Goal: Task Accomplishment & Management: Use online tool/utility

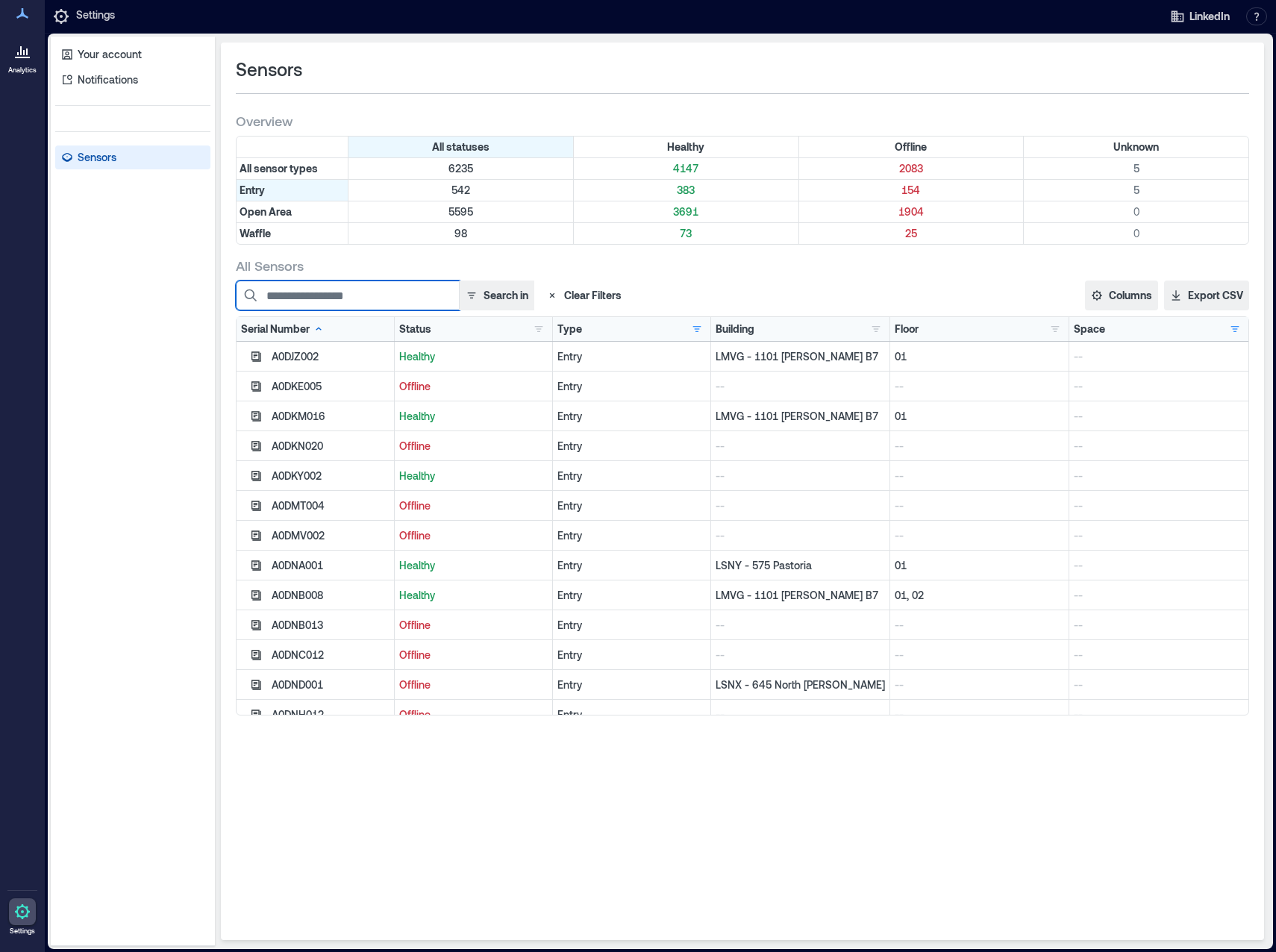
click at [414, 292] on input at bounding box center [348, 295] width 224 height 30
click at [487, 288] on button "Search in" at bounding box center [497, 295] width 76 height 30
click at [753, 276] on div "All Sensors Search in Clear Filters Columns Serial Number Status Type Building …" at bounding box center [743, 486] width 1013 height 459
click at [571, 295] on button "Clear Filters" at bounding box center [584, 295] width 88 height 30
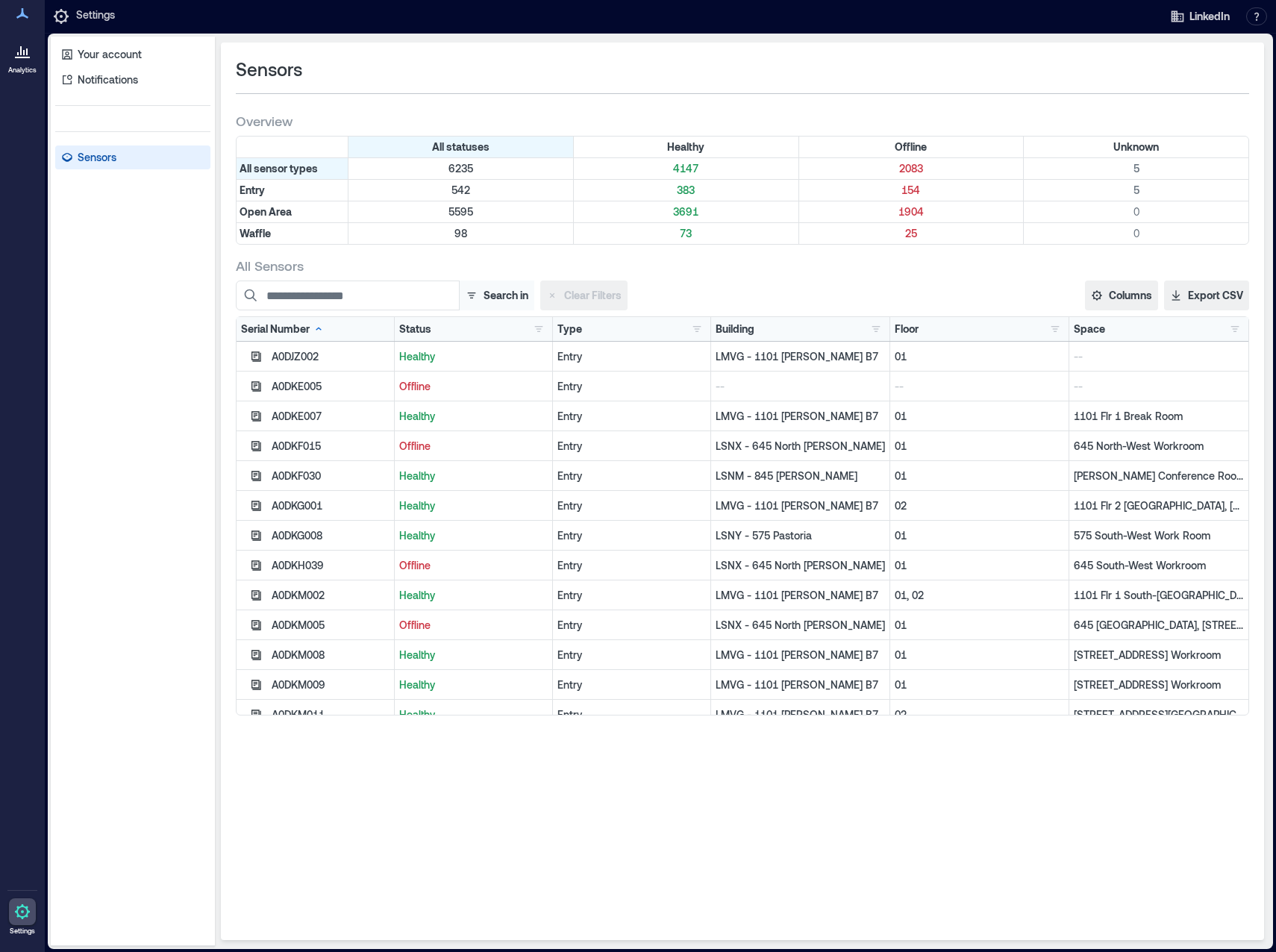
click at [501, 298] on button "Search in" at bounding box center [497, 295] width 76 height 30
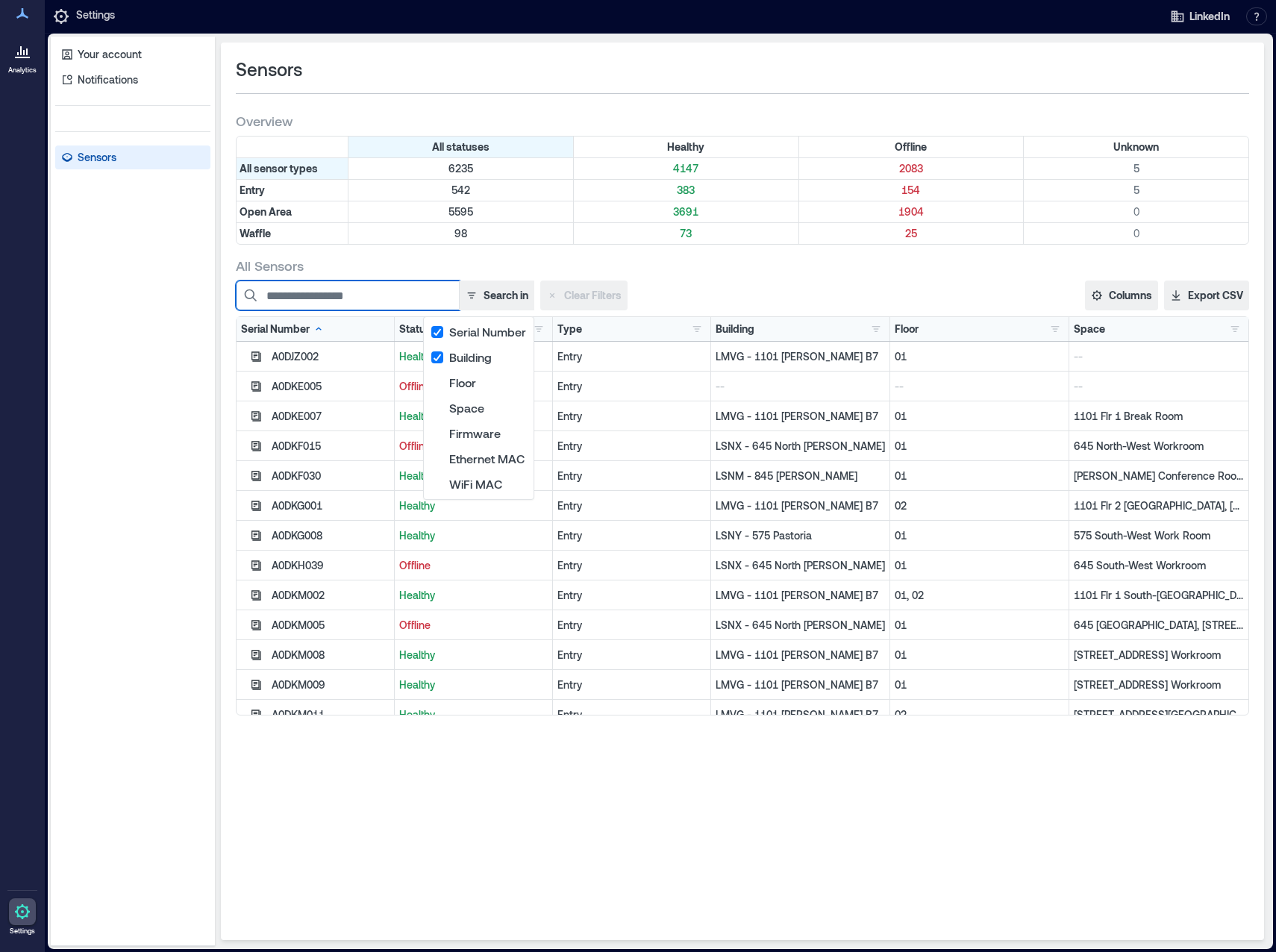
click at [398, 288] on input at bounding box center [348, 295] width 224 height 30
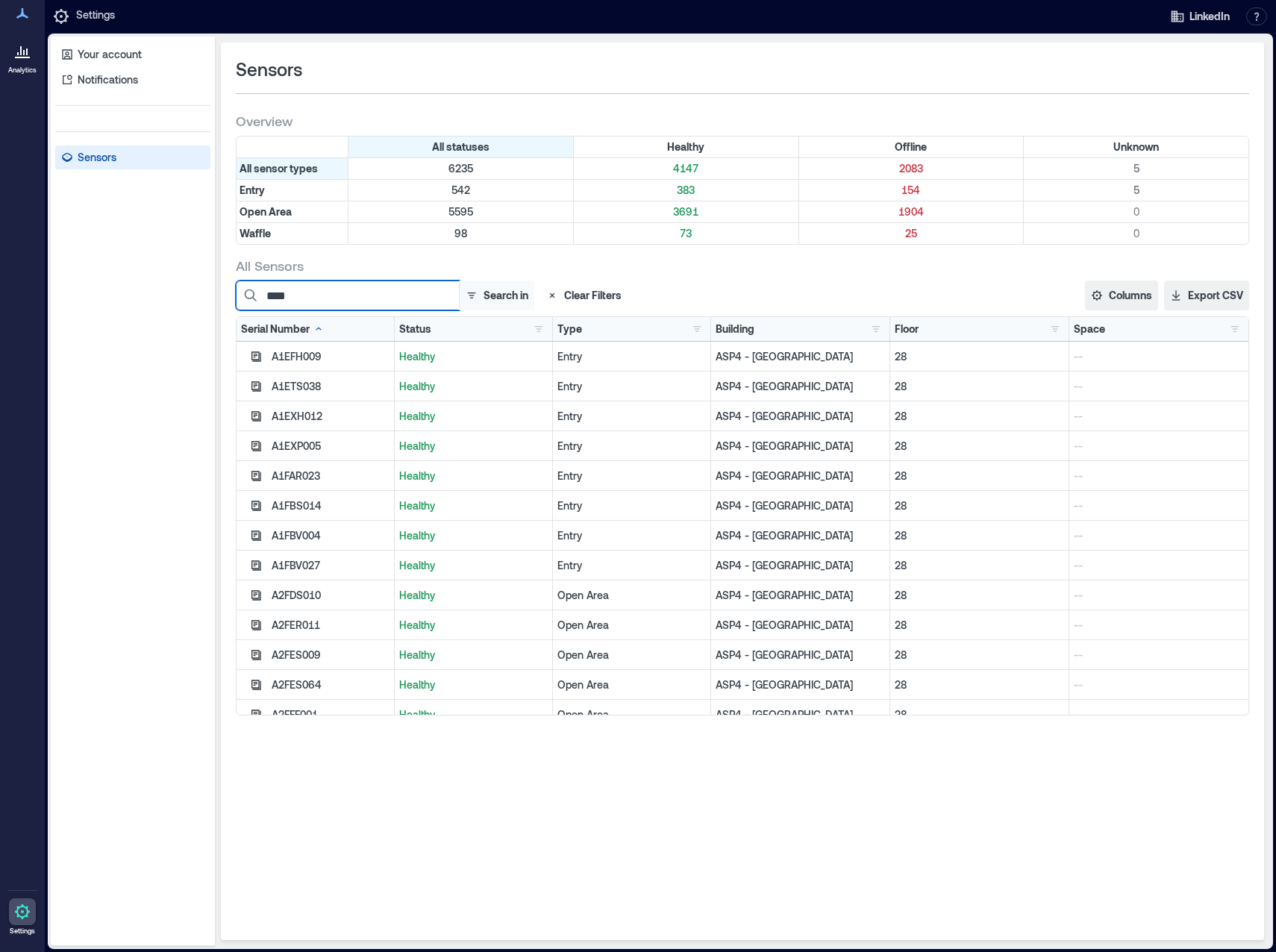
type input "****"
click at [507, 289] on button "Search in" at bounding box center [497, 295] width 76 height 30
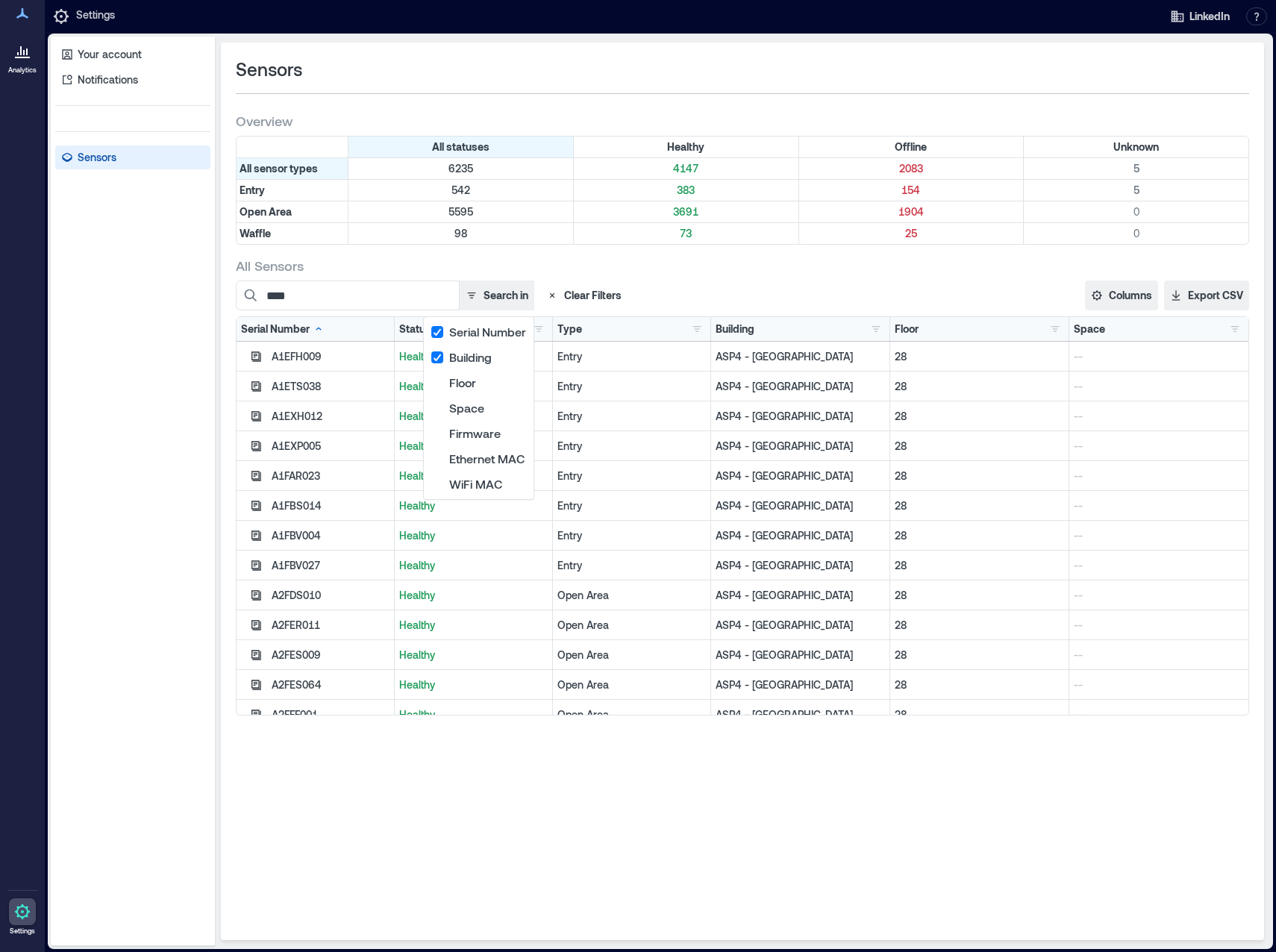
drag, startPoint x: 595, startPoint y: 285, endPoint x: 815, endPoint y: 273, distance: 220.3
click at [815, 273] on div "All Sensors **** Search in Clear Filters Columns Serial Number Status Type Buil…" at bounding box center [743, 486] width 1013 height 459
click at [837, 273] on div "All Sensors" at bounding box center [743, 265] width 1013 height 18
click at [539, 330] on button "button" at bounding box center [538, 329] width 18 height 15
click at [549, 381] on div "Offline 2083" at bounding box center [591, 383] width 106 height 15
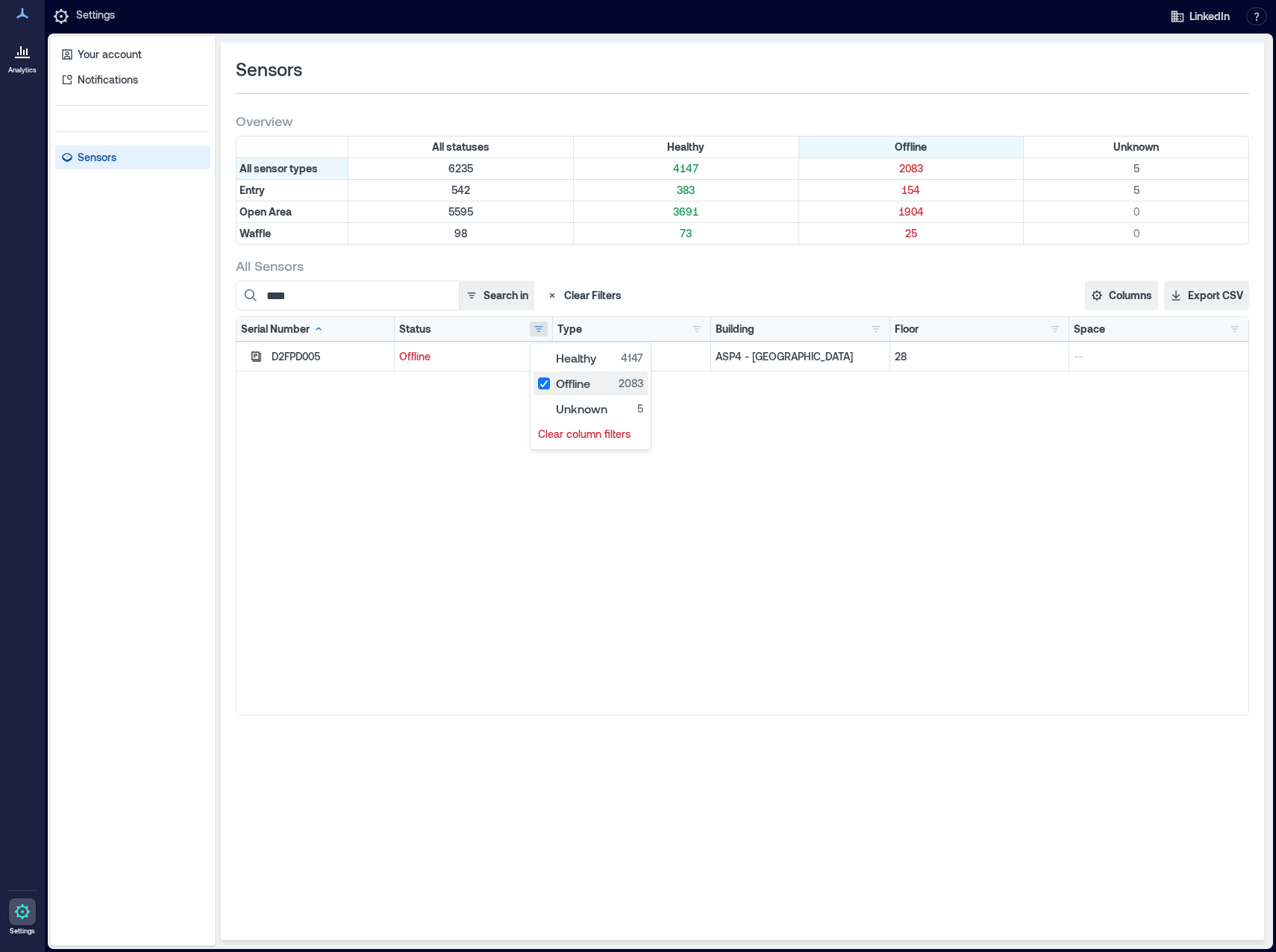
click at [549, 381] on div "Offline 2083" at bounding box center [591, 383] width 106 height 15
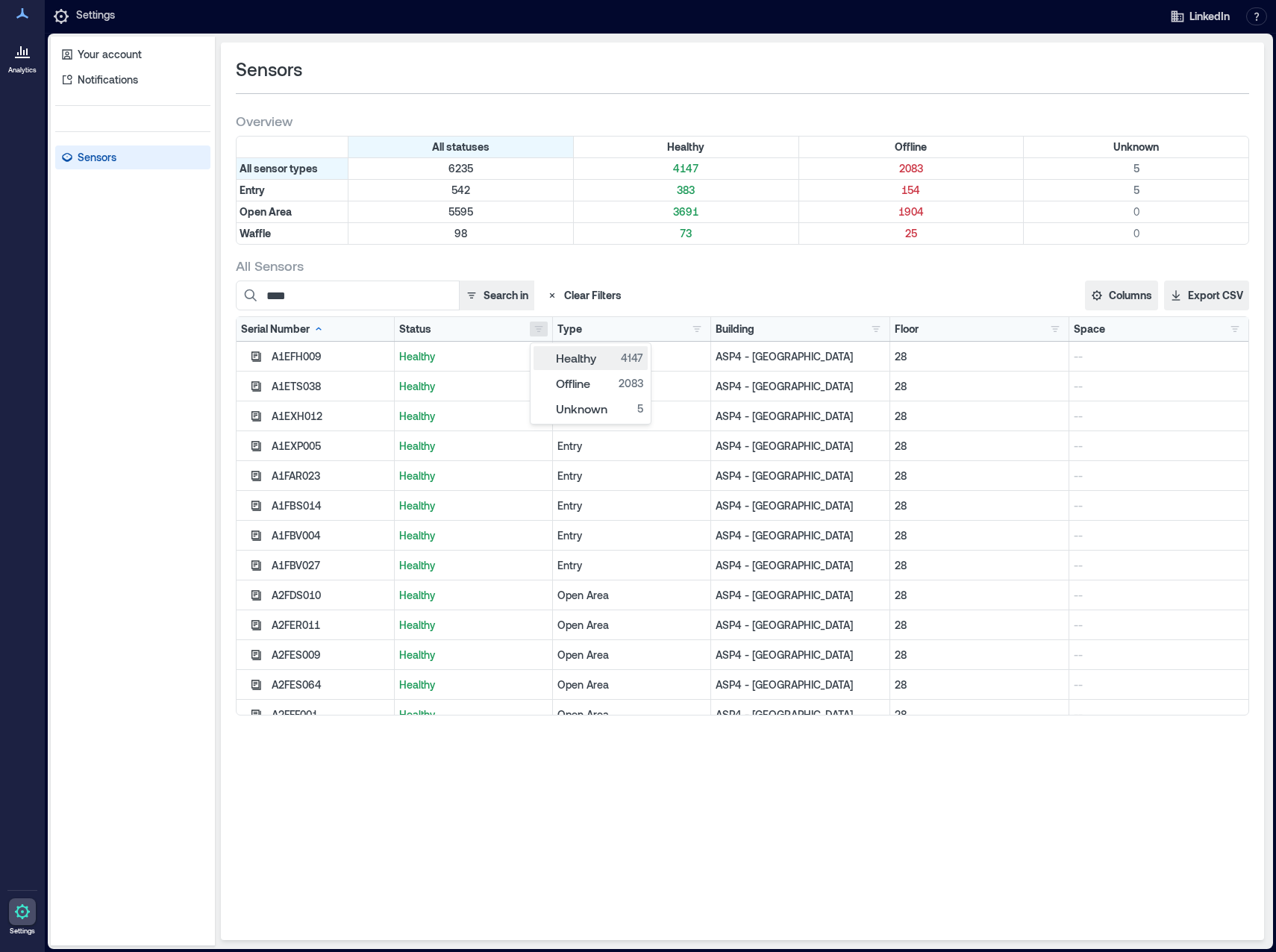
click at [543, 356] on div "Healthy 4147" at bounding box center [591, 358] width 106 height 15
click at [538, 379] on div "Offline 2083" at bounding box center [591, 383] width 106 height 15
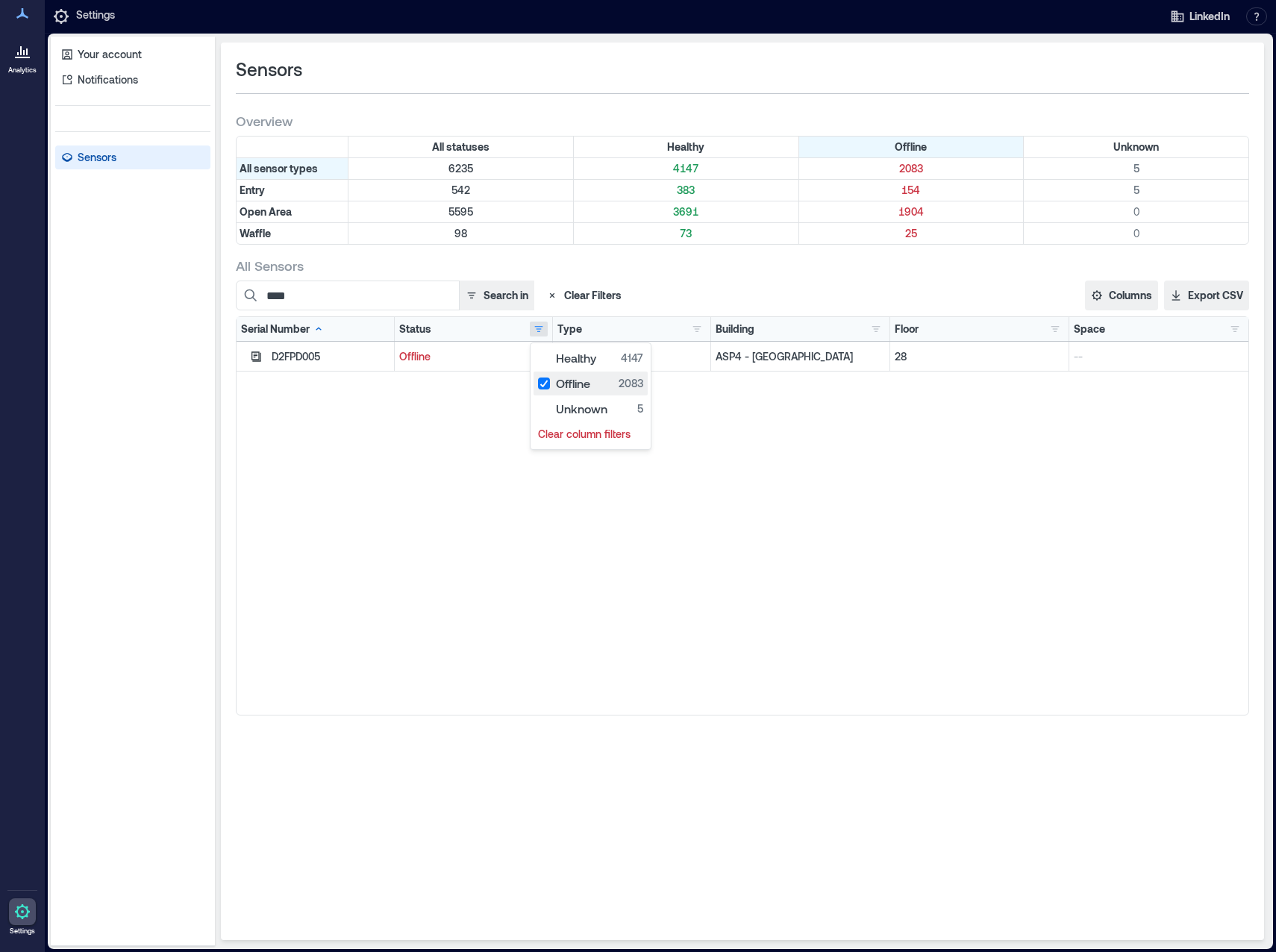
click at [545, 383] on div "Offline 2083" at bounding box center [591, 383] width 106 height 15
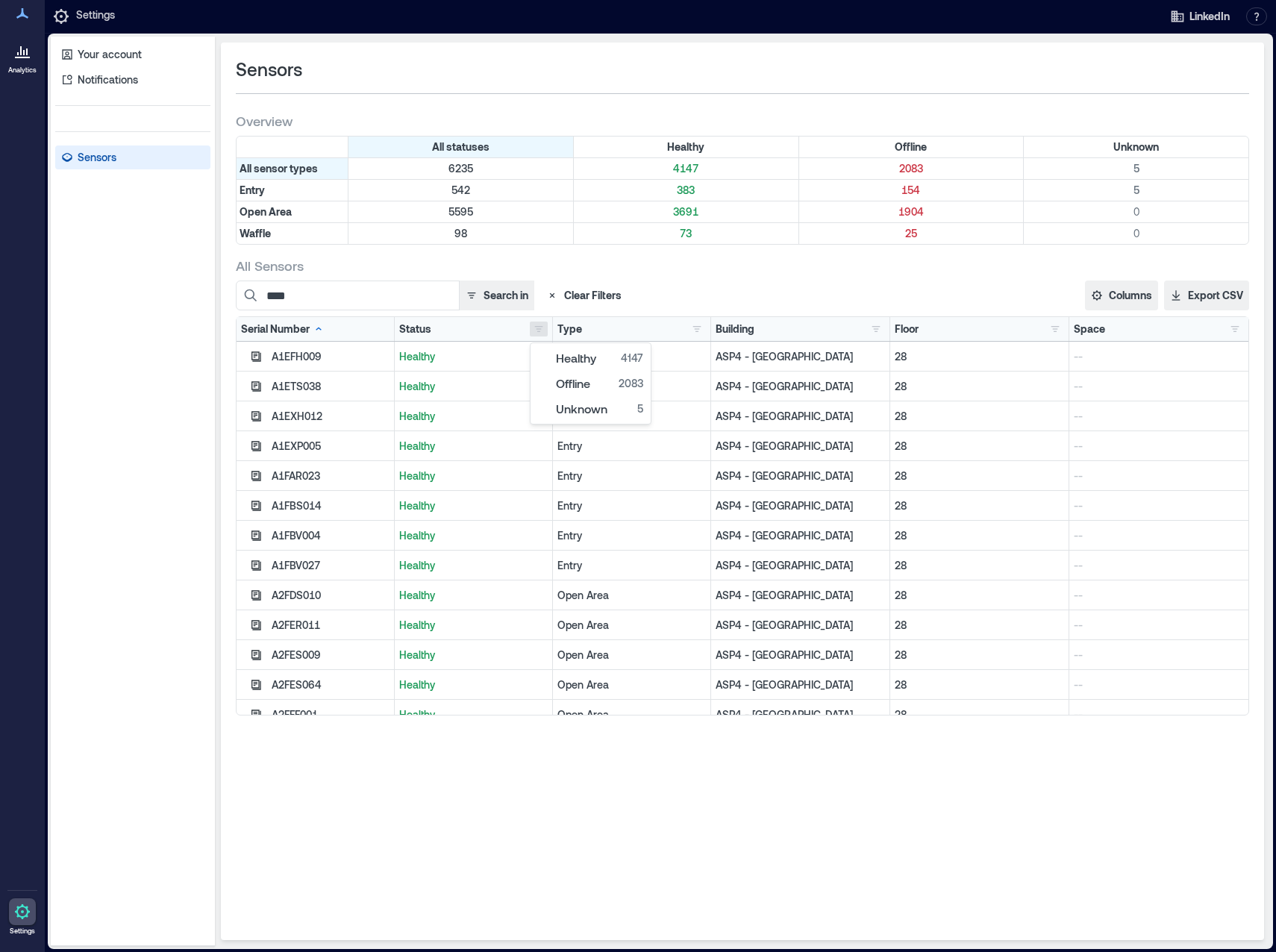
click at [784, 266] on div "All Sensors" at bounding box center [743, 265] width 1013 height 18
drag, startPoint x: 325, startPoint y: 296, endPoint x: 263, endPoint y: 296, distance: 62.0
click at [263, 296] on input "****" at bounding box center [348, 295] width 224 height 30
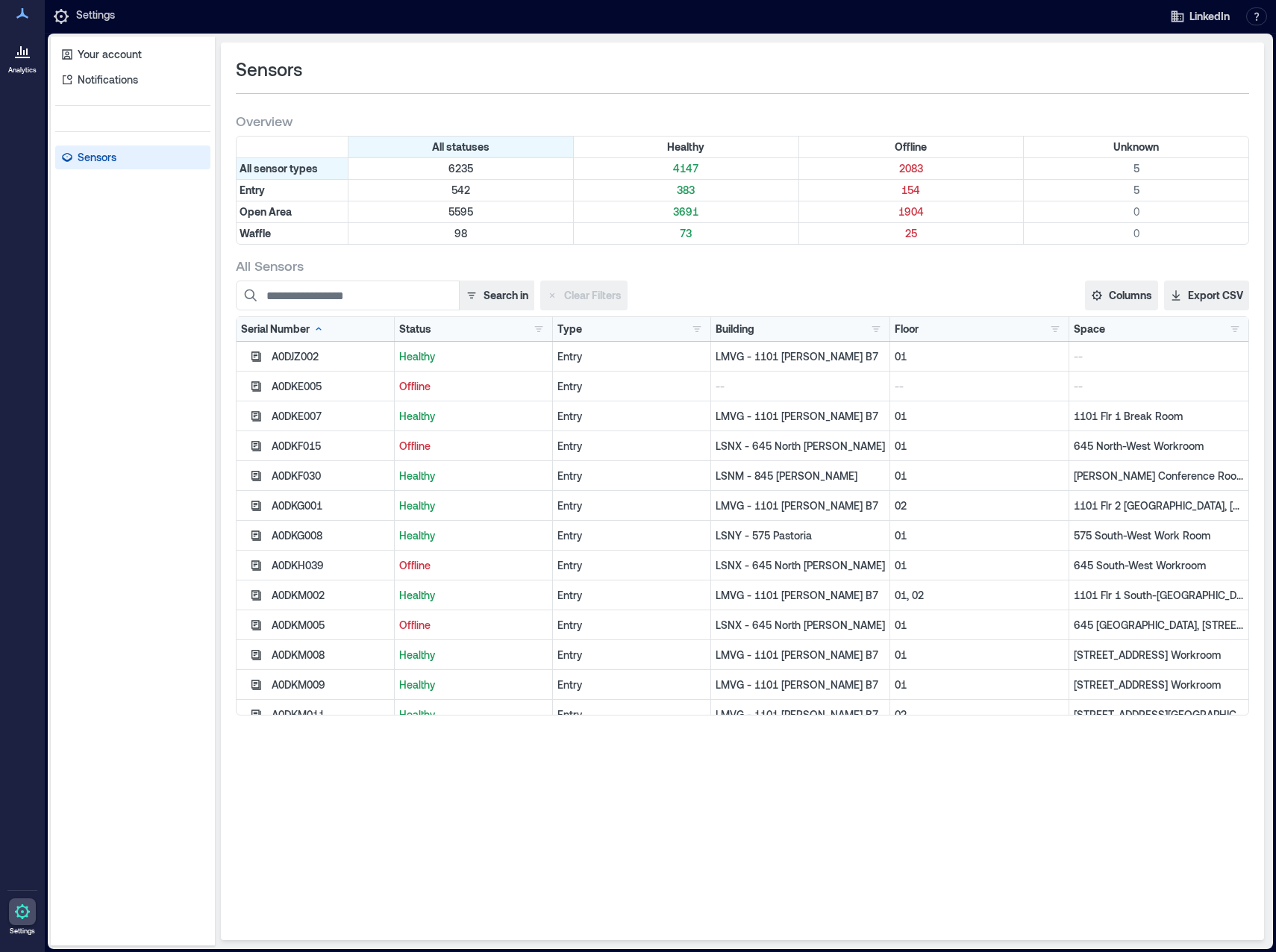
click at [804, 283] on div "Search in Clear Filters" at bounding box center [534, 295] width 597 height 30
